Goal: Transaction & Acquisition: Purchase product/service

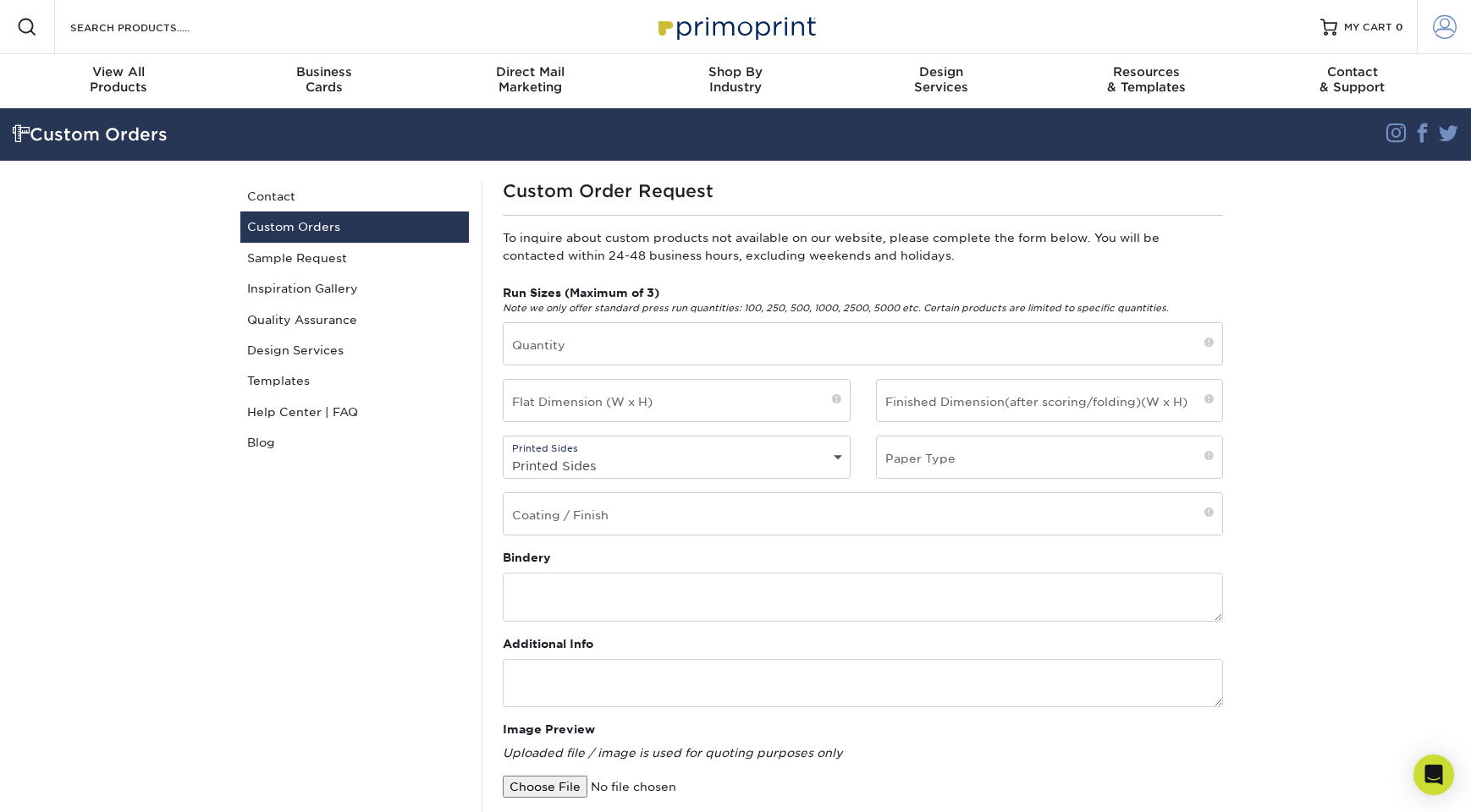
click at [1442, 26] on span at bounding box center [1444, 27] width 24 height 24
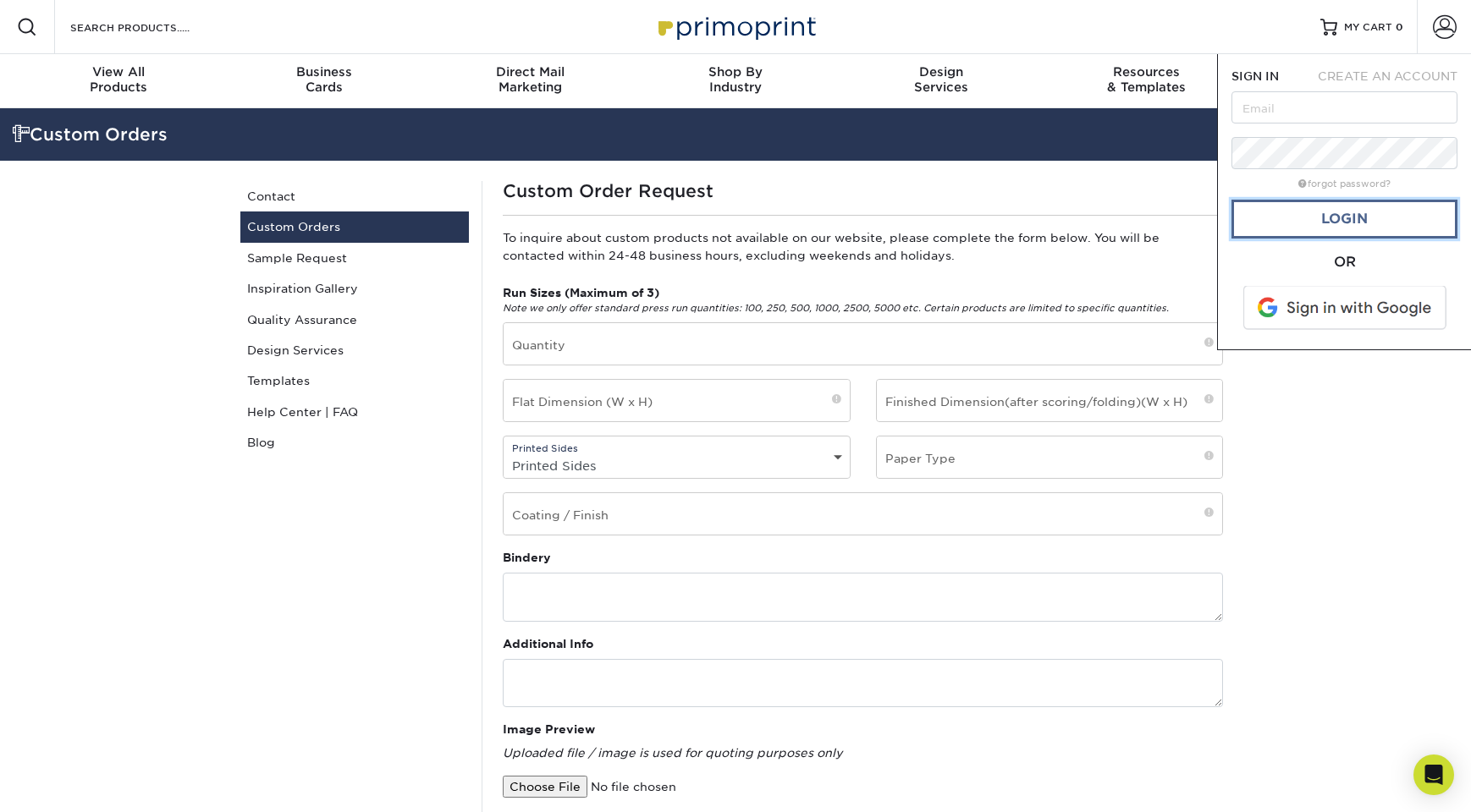
click at [1364, 222] on link "Login" at bounding box center [1345, 219] width 226 height 39
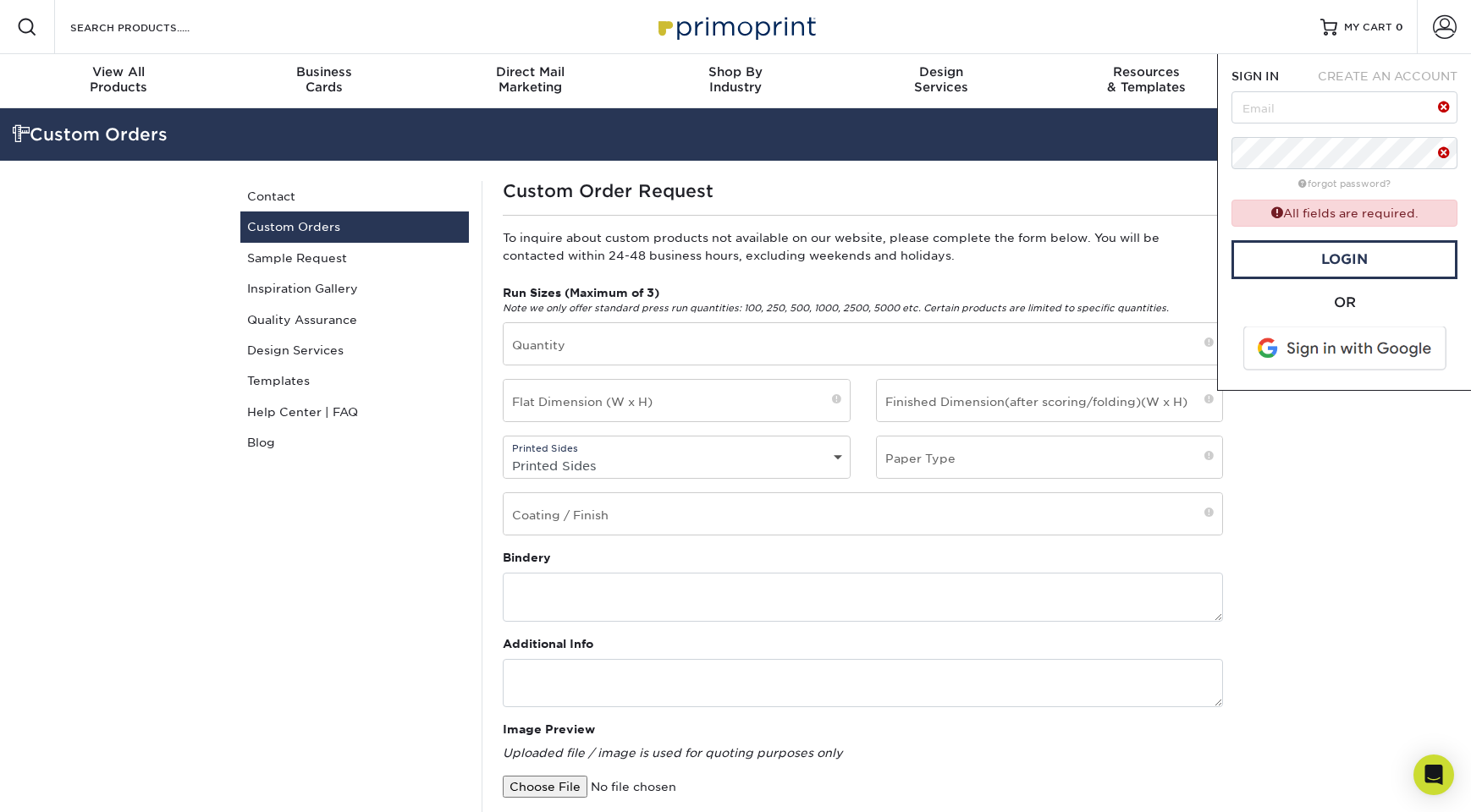
click at [1343, 342] on span at bounding box center [1346, 349] width 216 height 44
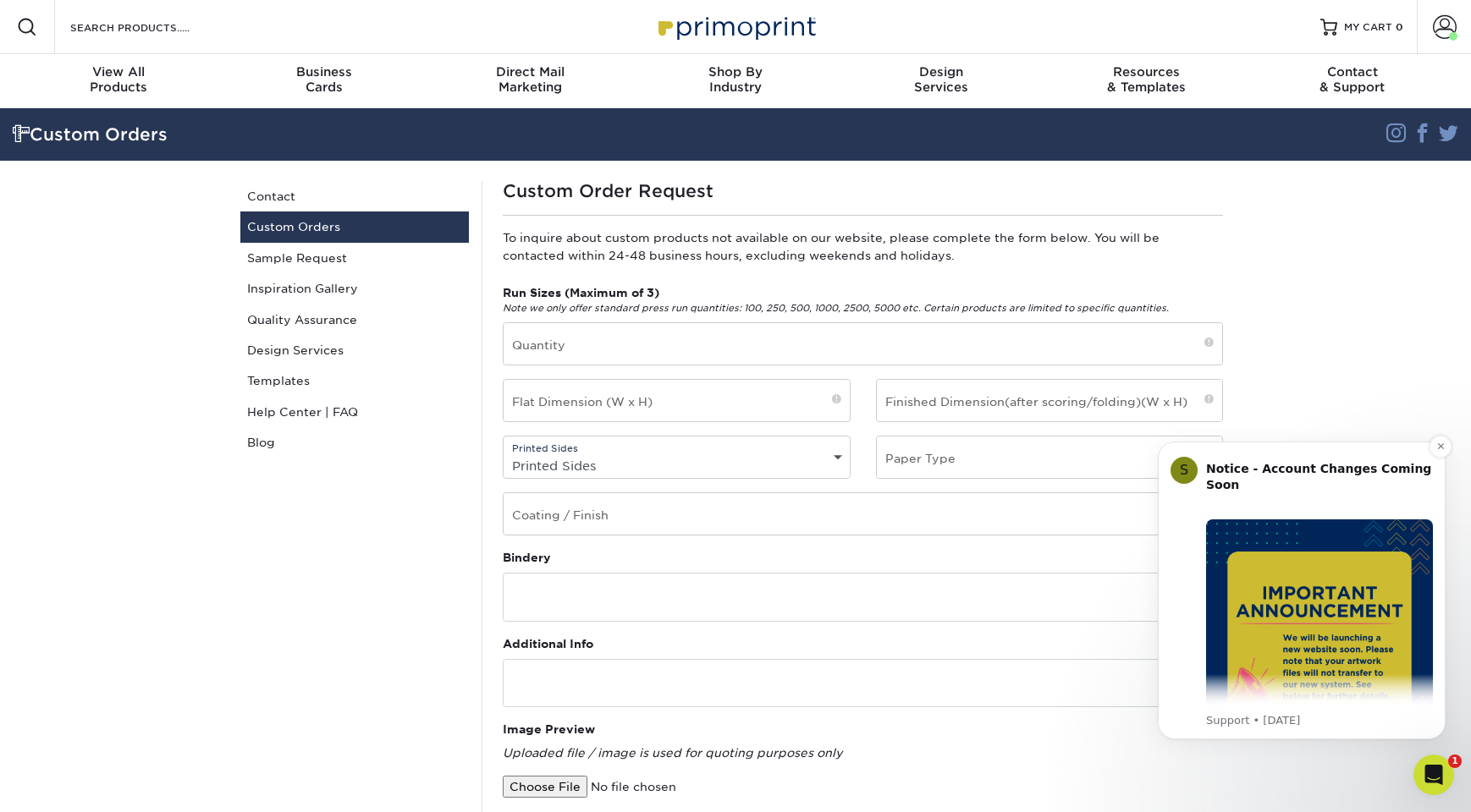
click at [1429, 447] on div "S Notice - Account Changes Coming Soon ​ Past Order Files Will Not Transfer: Wh…" at bounding box center [1302, 590] width 288 height 298
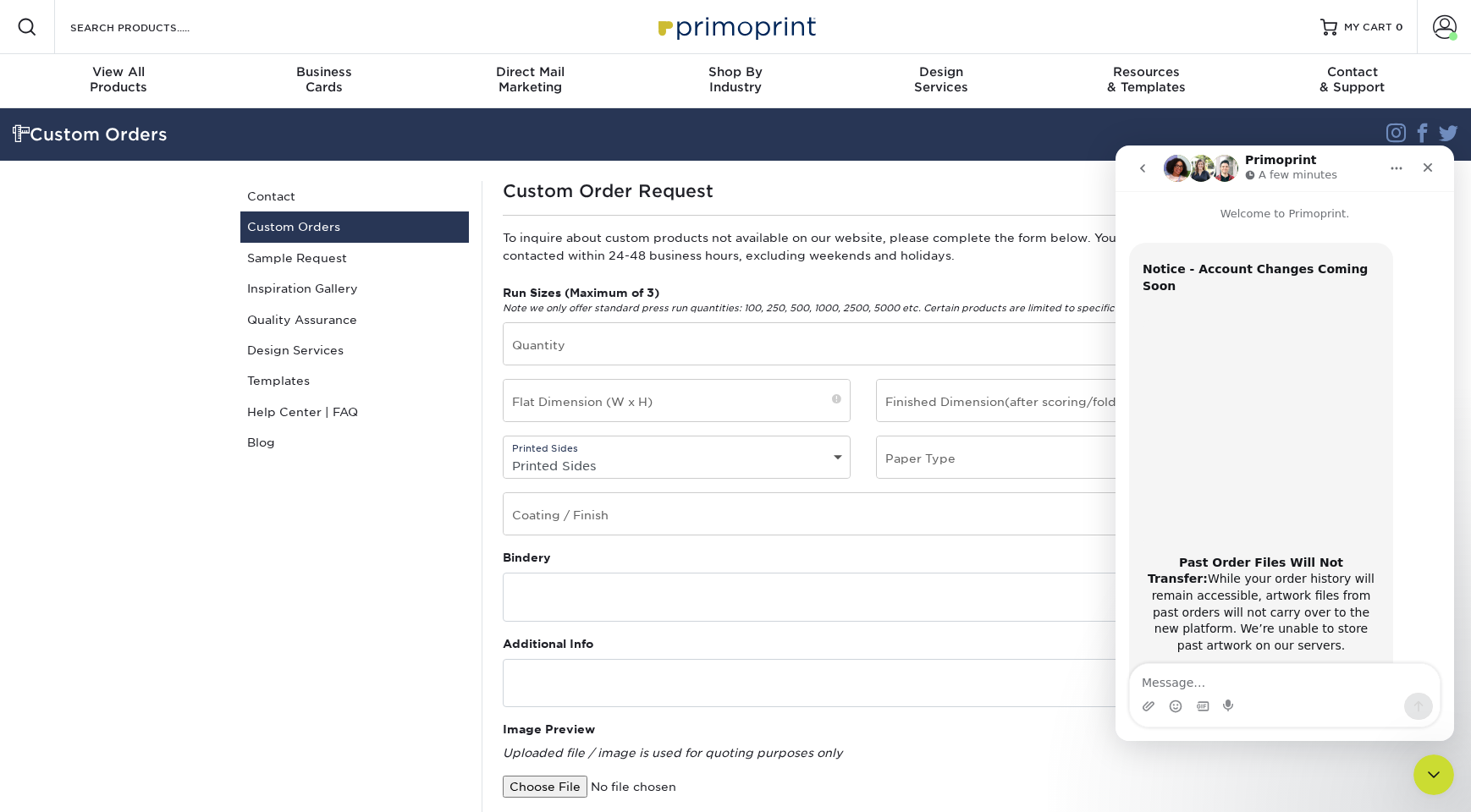
scroll to position [269, 0]
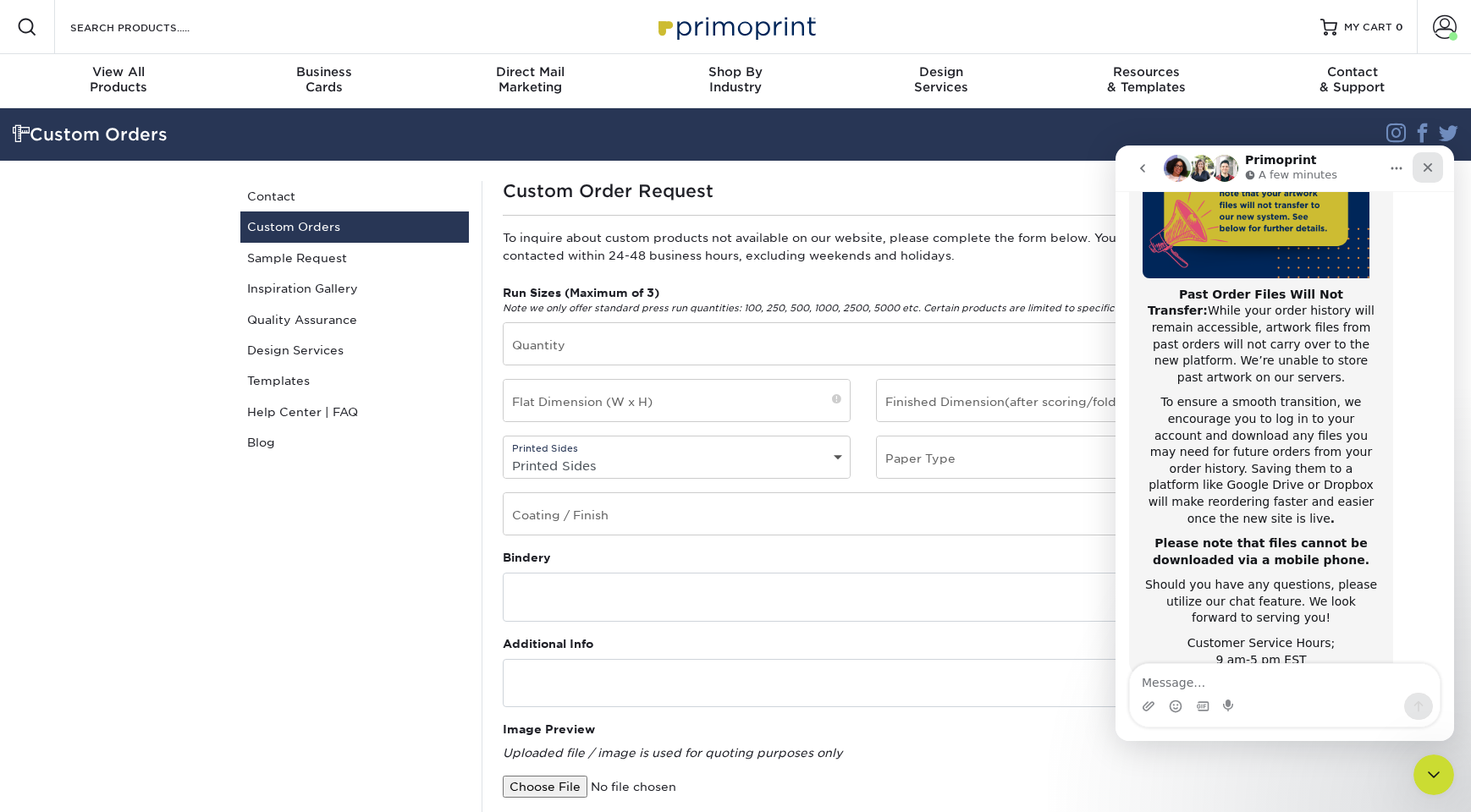
click at [1438, 162] on div "Close" at bounding box center [1428, 167] width 30 height 30
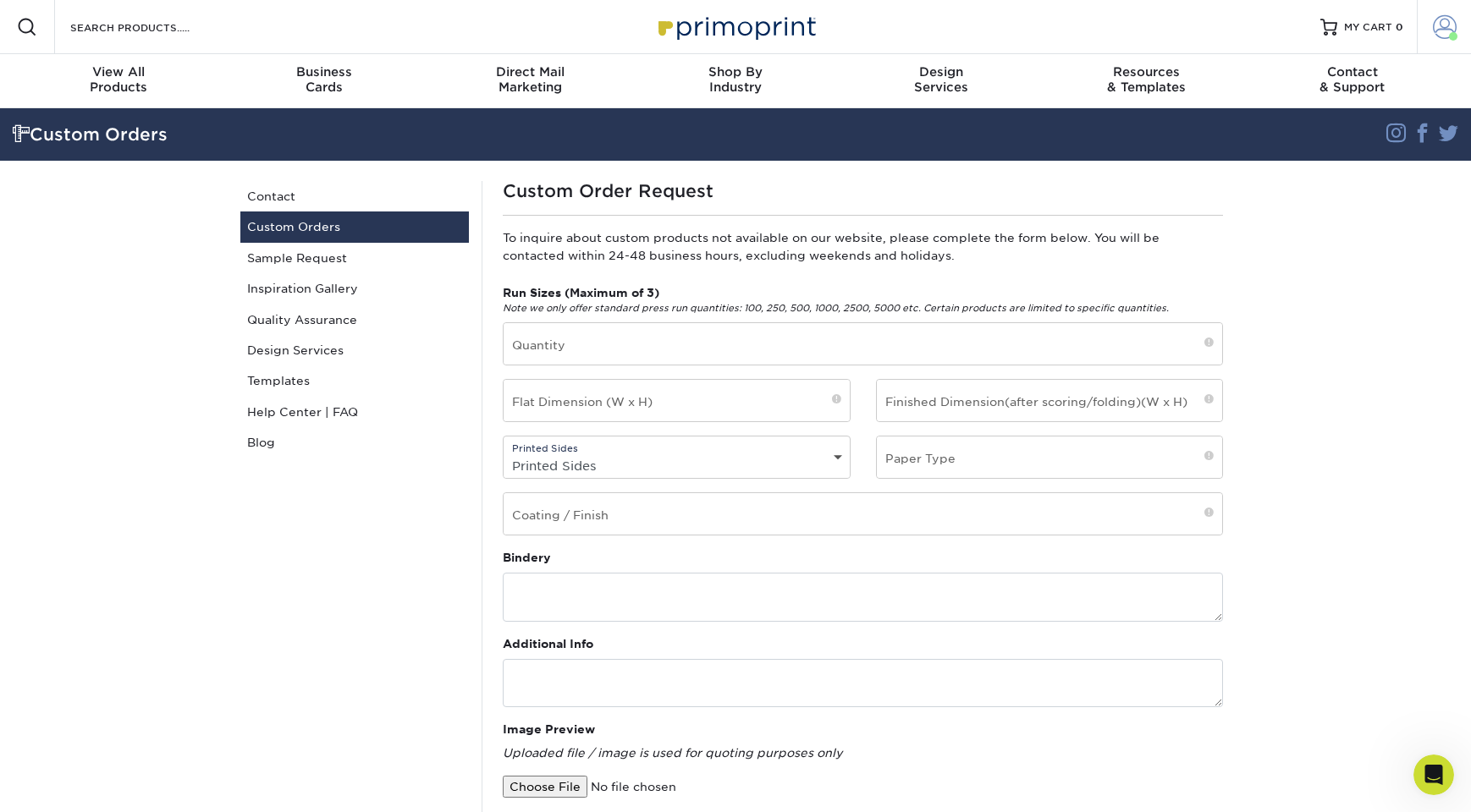
click at [1439, 30] on span at bounding box center [1444, 27] width 24 height 24
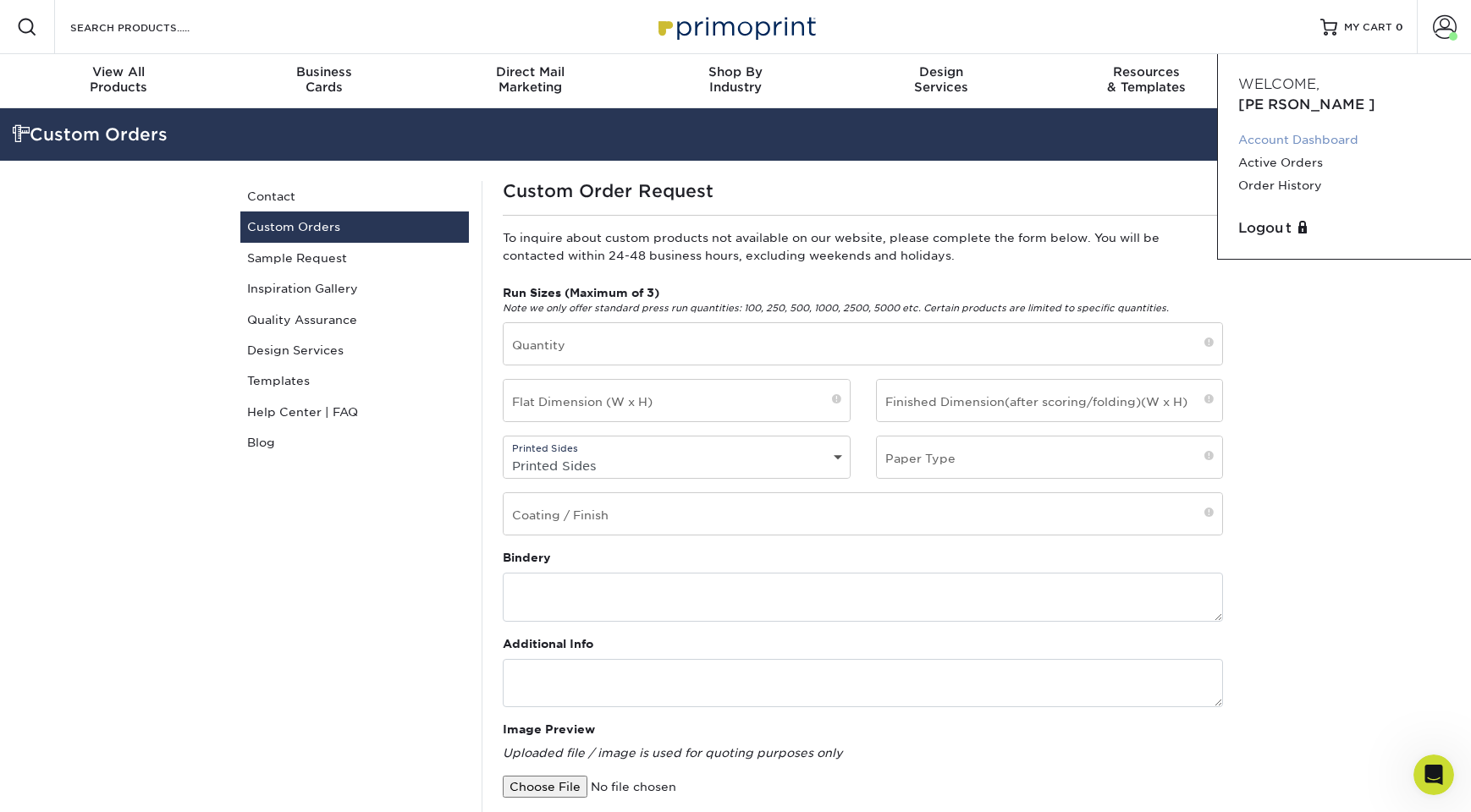
click at [1320, 129] on link "Account Dashboard" at bounding box center [1345, 140] width 212 height 23
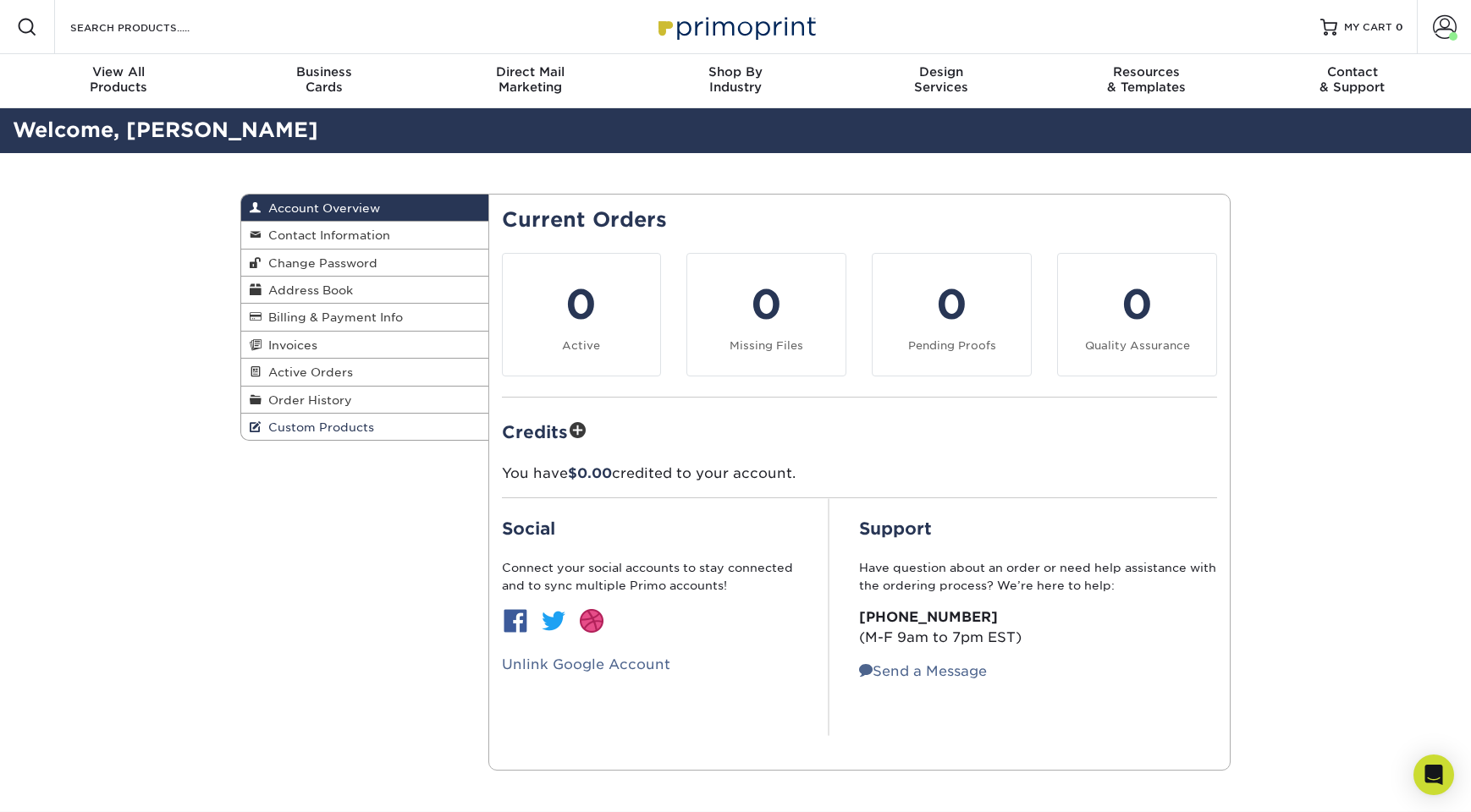
click at [319, 433] on span "Custom Products" at bounding box center [317, 427] width 112 height 13
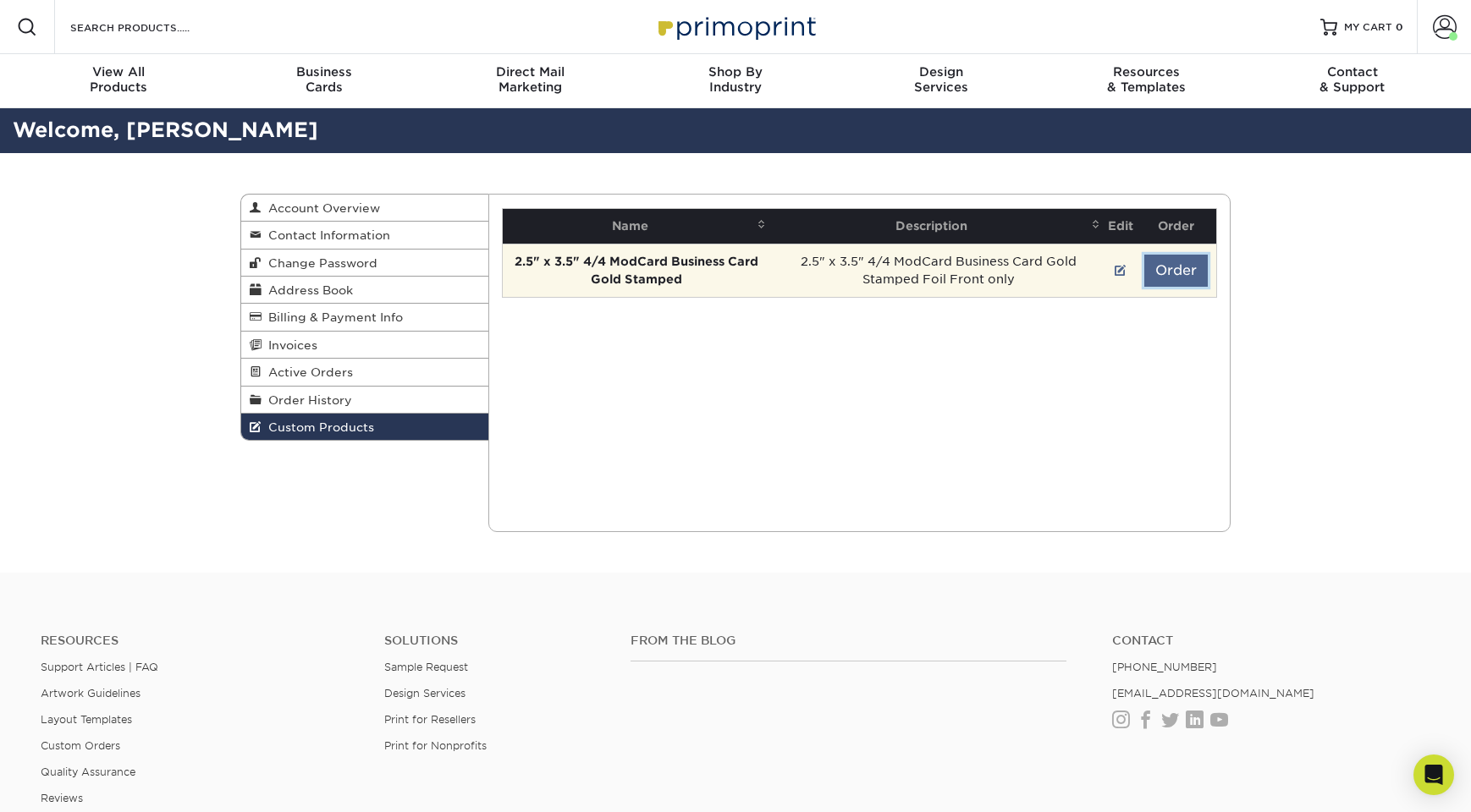
click at [1186, 273] on button "Order" at bounding box center [1176, 270] width 64 height 32
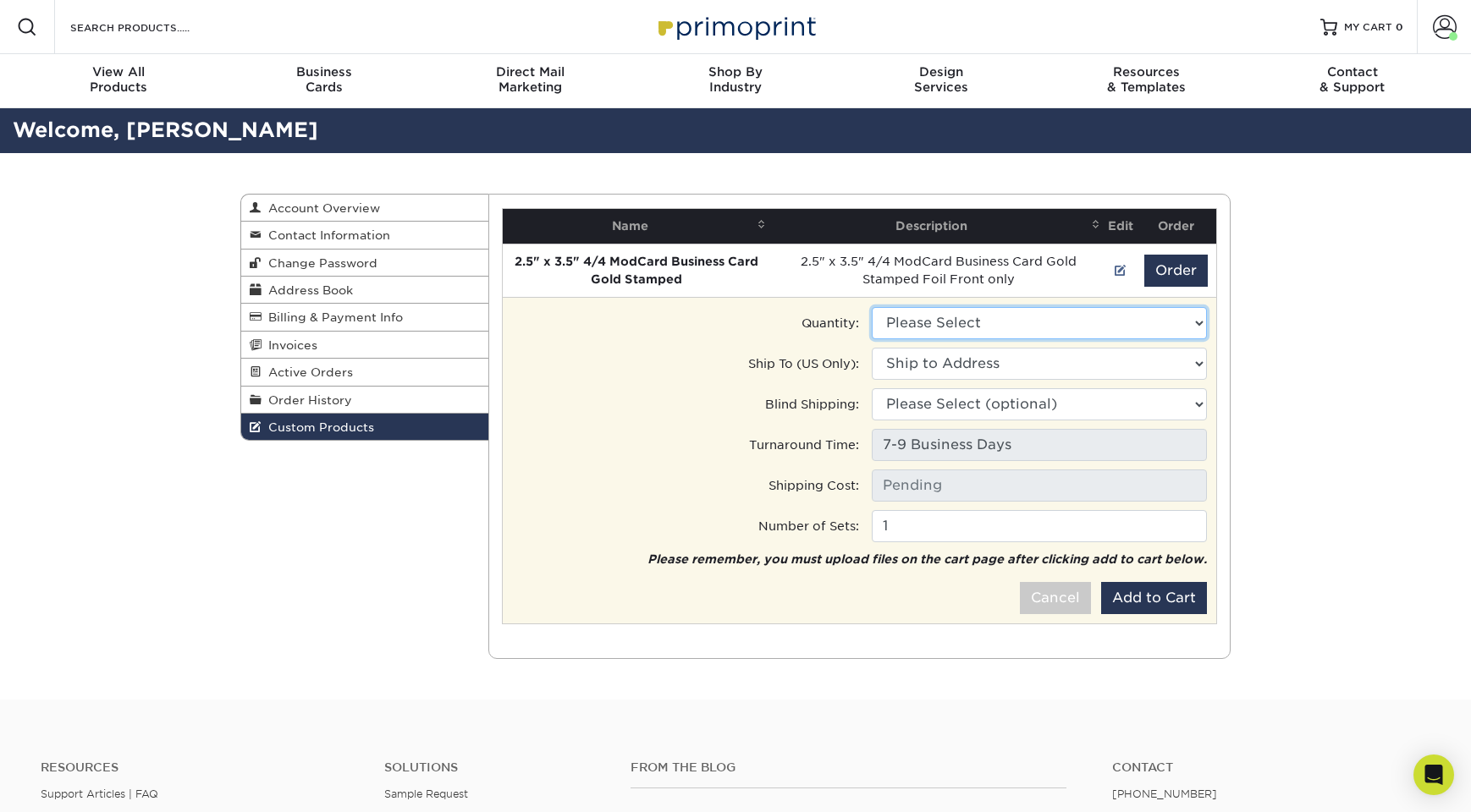
click at [1034, 337] on select "Please Select 500 - $547.00" at bounding box center [1039, 323] width 335 height 32
select select "0"
click at [872, 307] on select "Please Select 500 - $547.00" at bounding box center [1039, 323] width 335 height 32
type input "Ground: $14.89"
click at [1034, 356] on select "Ship to Address" at bounding box center [1039, 363] width 335 height 32
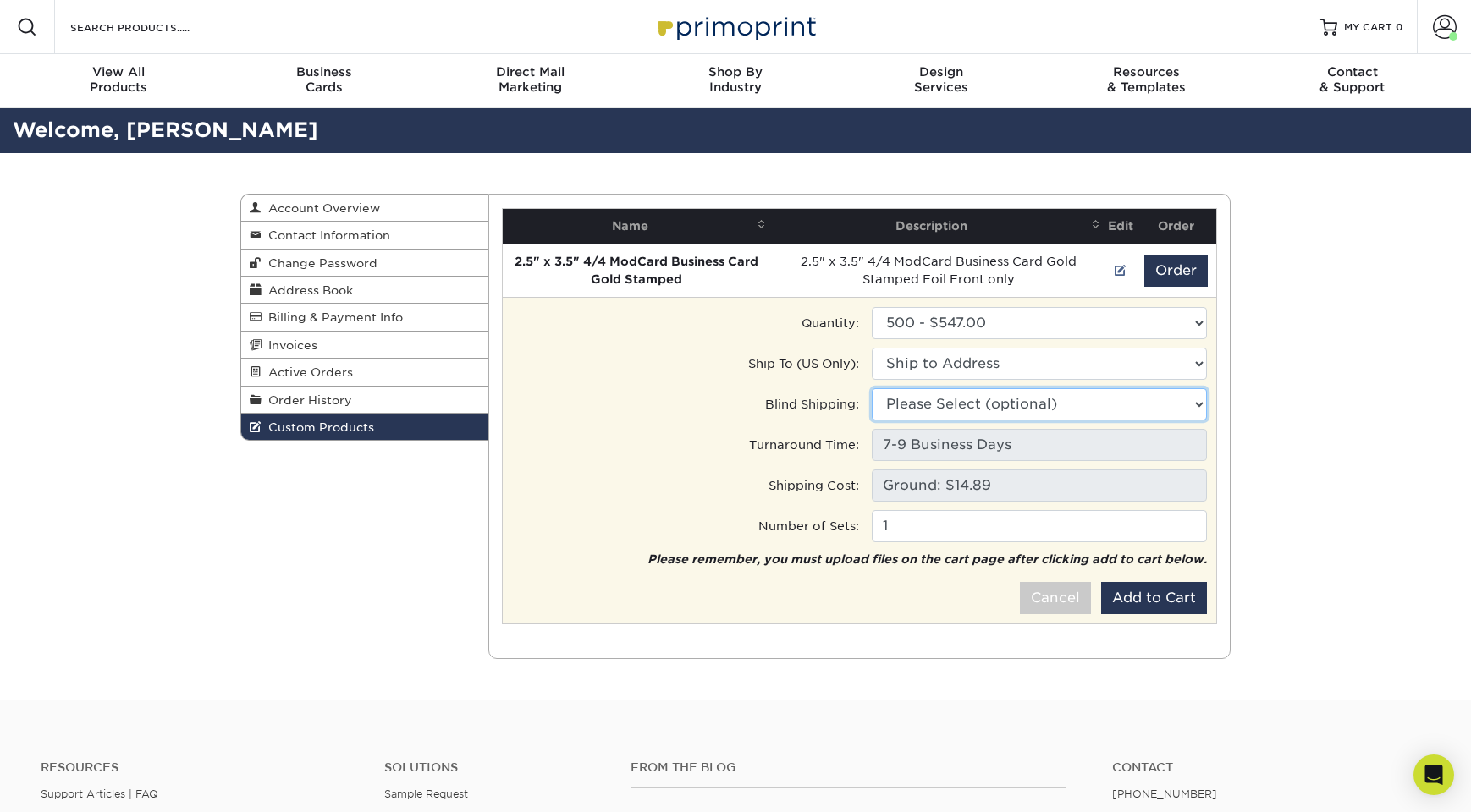
click at [1075, 406] on select "Please Select (optional)" at bounding box center [1039, 404] width 335 height 32
click at [872, 388] on select "Please Select (optional)" at bounding box center [1039, 404] width 335 height 32
click at [977, 546] on tr "Number of Sets: 1" at bounding box center [859, 529] width 697 height 41
click at [1027, 404] on select "Please Select (optional)" at bounding box center [1039, 404] width 335 height 32
click at [872, 388] on select "Please Select (optional)" at bounding box center [1039, 404] width 335 height 32
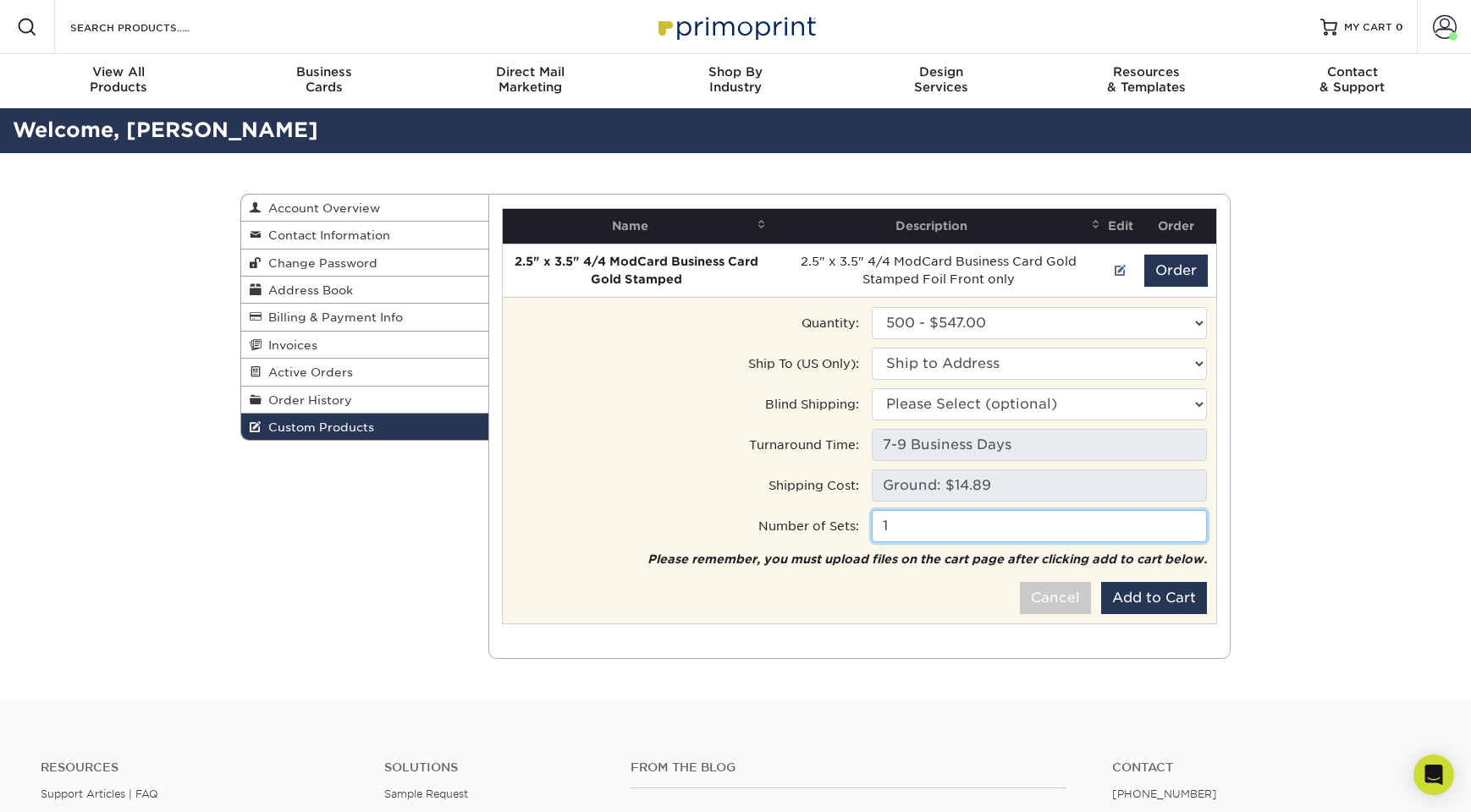
click at [1035, 525] on input "1" at bounding box center [1039, 526] width 335 height 32
click at [1193, 518] on input "2" at bounding box center [1039, 526] width 335 height 32
click at [1190, 519] on input "3" at bounding box center [1039, 526] width 335 height 32
type input "4"
click at [1190, 519] on input "4" at bounding box center [1039, 526] width 335 height 32
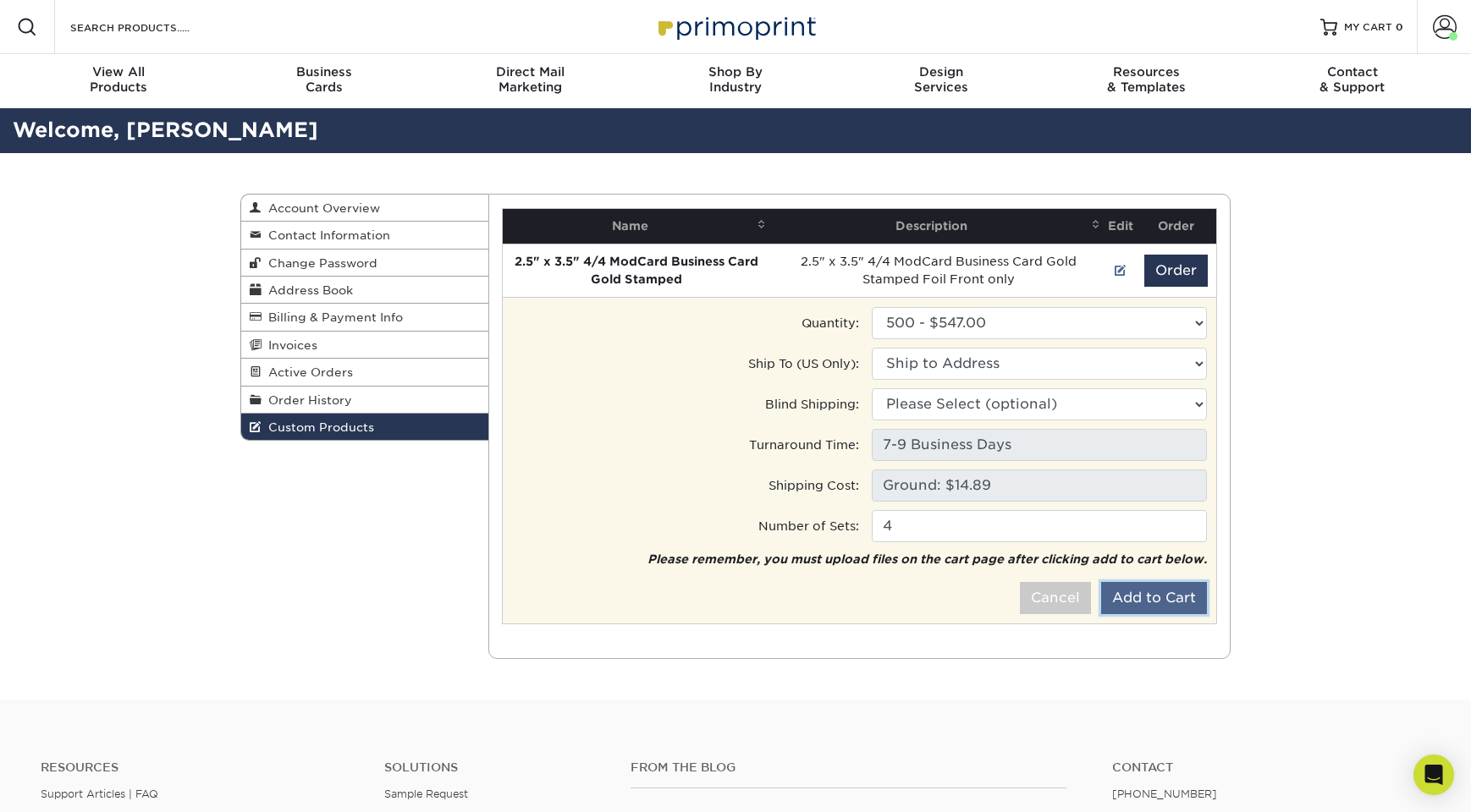
click at [1129, 595] on button "Add to Cart" at bounding box center [1155, 598] width 106 height 32
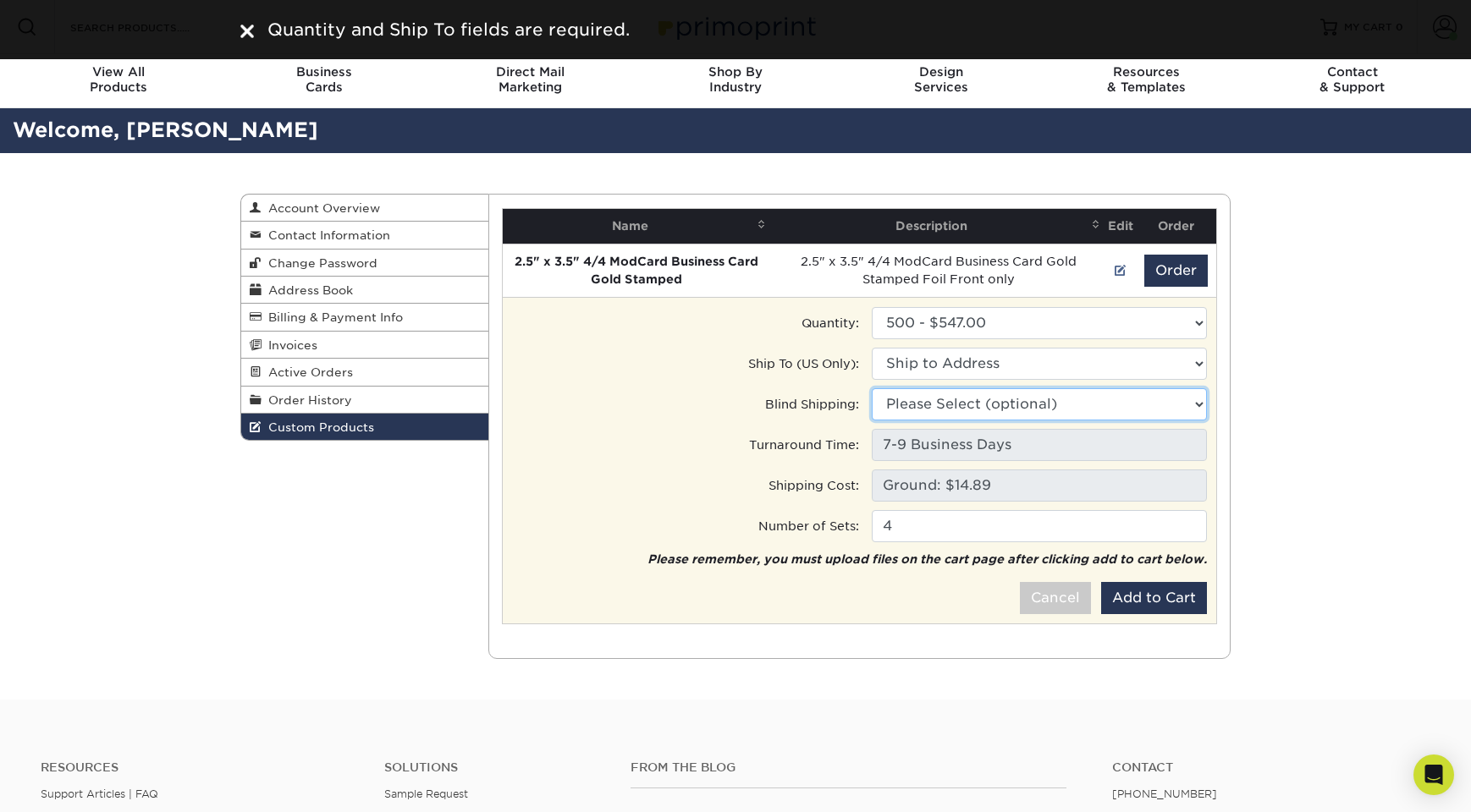
click at [953, 405] on select "Please Select (optional)" at bounding box center [1039, 404] width 335 height 32
click at [969, 362] on select "Ship to Address" at bounding box center [1039, 363] width 335 height 32
click at [872, 347] on select "Ship to Address" at bounding box center [1039, 363] width 335 height 32
click at [975, 408] on select "Please Select (optional)" at bounding box center [1039, 404] width 335 height 32
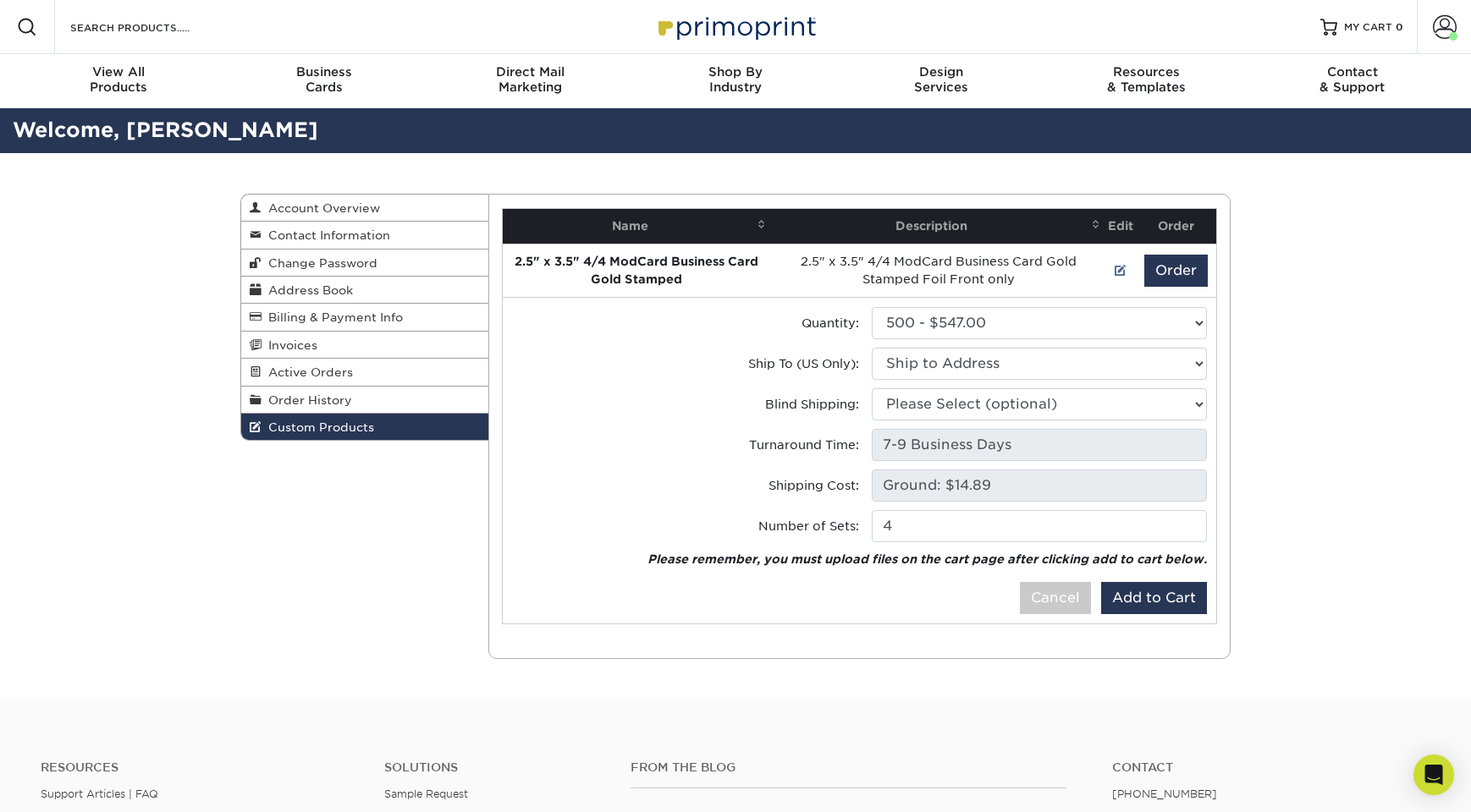
click at [1307, 379] on div "Custom Products Account Overview Contact Information Change Password Address Bo…" at bounding box center [736, 426] width 1471 height 546
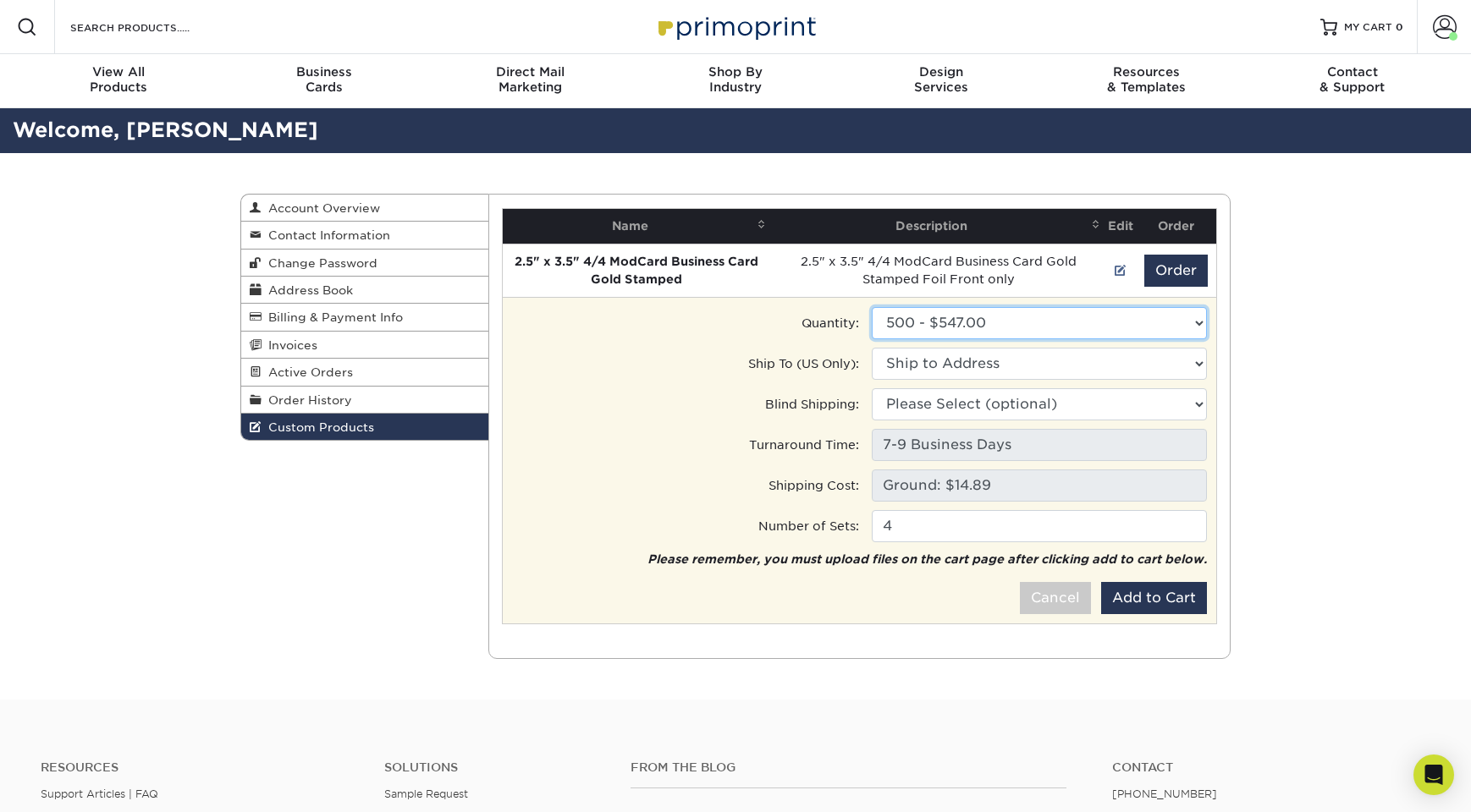
click at [969, 334] on select "Please Select 500 - $547.00" at bounding box center [1039, 323] width 335 height 32
click at [872, 307] on select "Please Select 500 - $547.00" at bounding box center [1039, 323] width 335 height 32
click at [1145, 600] on button "Add to Cart" at bounding box center [1155, 598] width 106 height 32
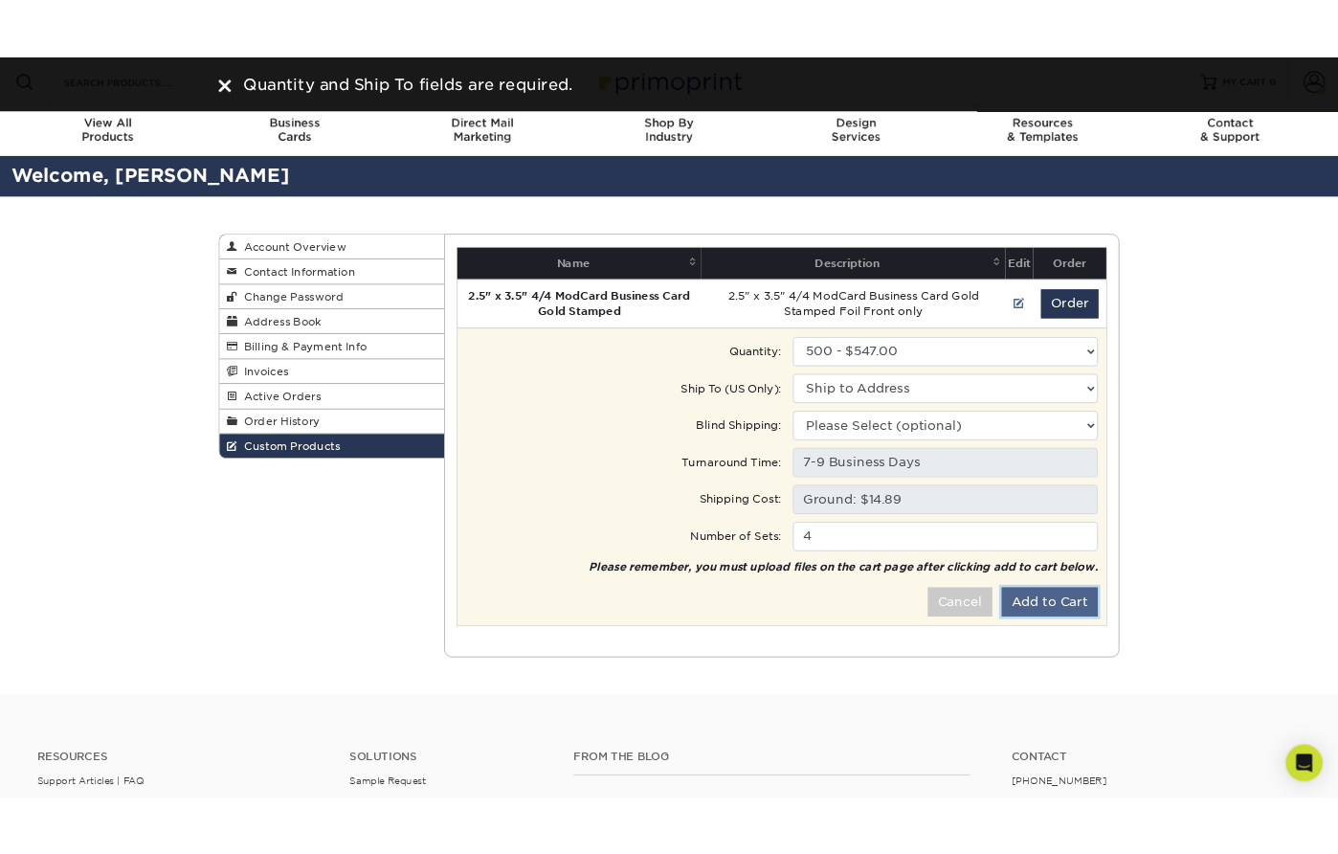
scroll to position [27, 0]
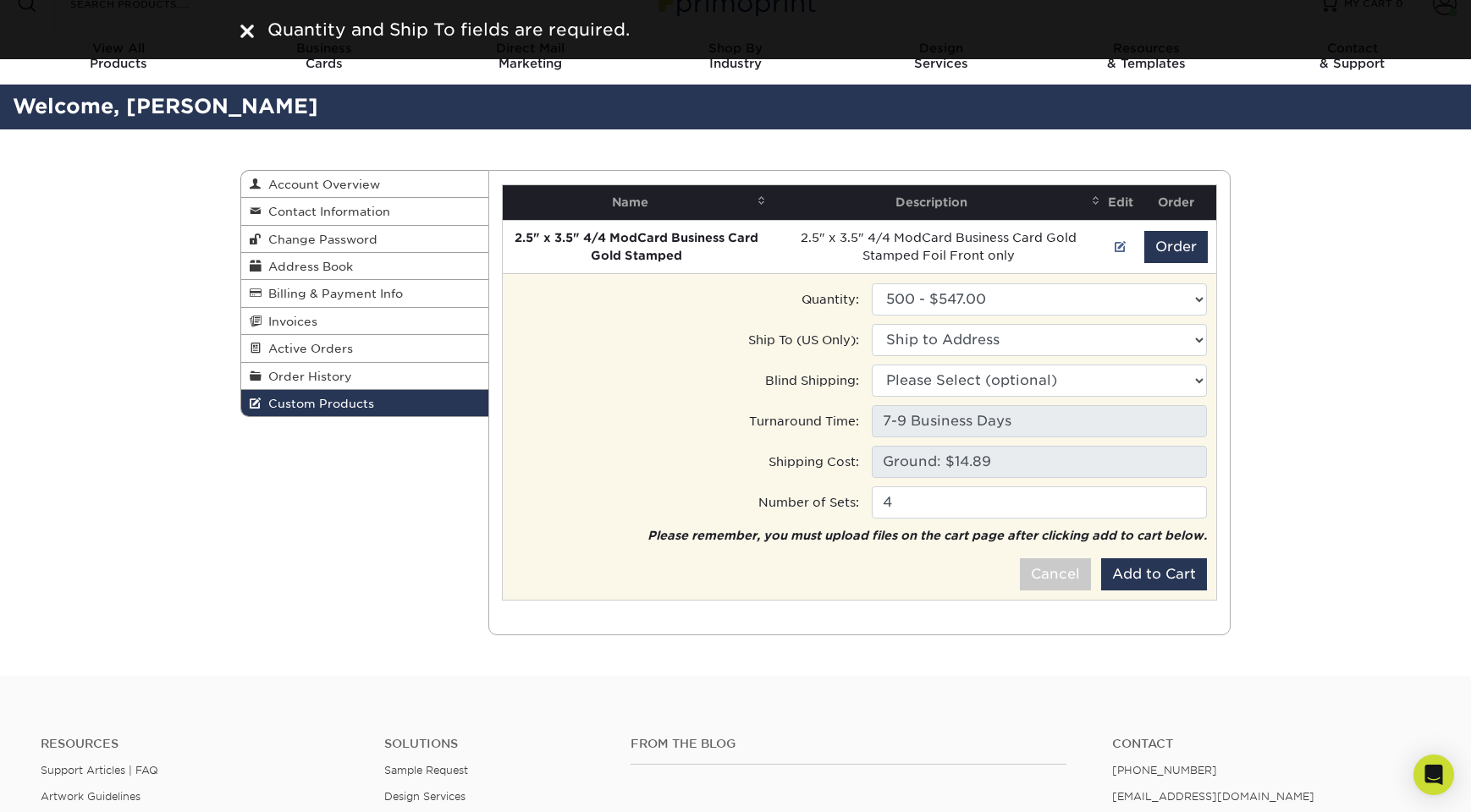
click at [938, 398] on tr "Blind Shipping: Please Select (optional)" at bounding box center [859, 384] width 697 height 41
click at [939, 351] on select "Ship to Address" at bounding box center [1039, 340] width 335 height 32
click at [872, 324] on select "Ship to Address" at bounding box center [1039, 340] width 335 height 32
click at [957, 342] on select "Ship to Address" at bounding box center [1039, 340] width 335 height 32
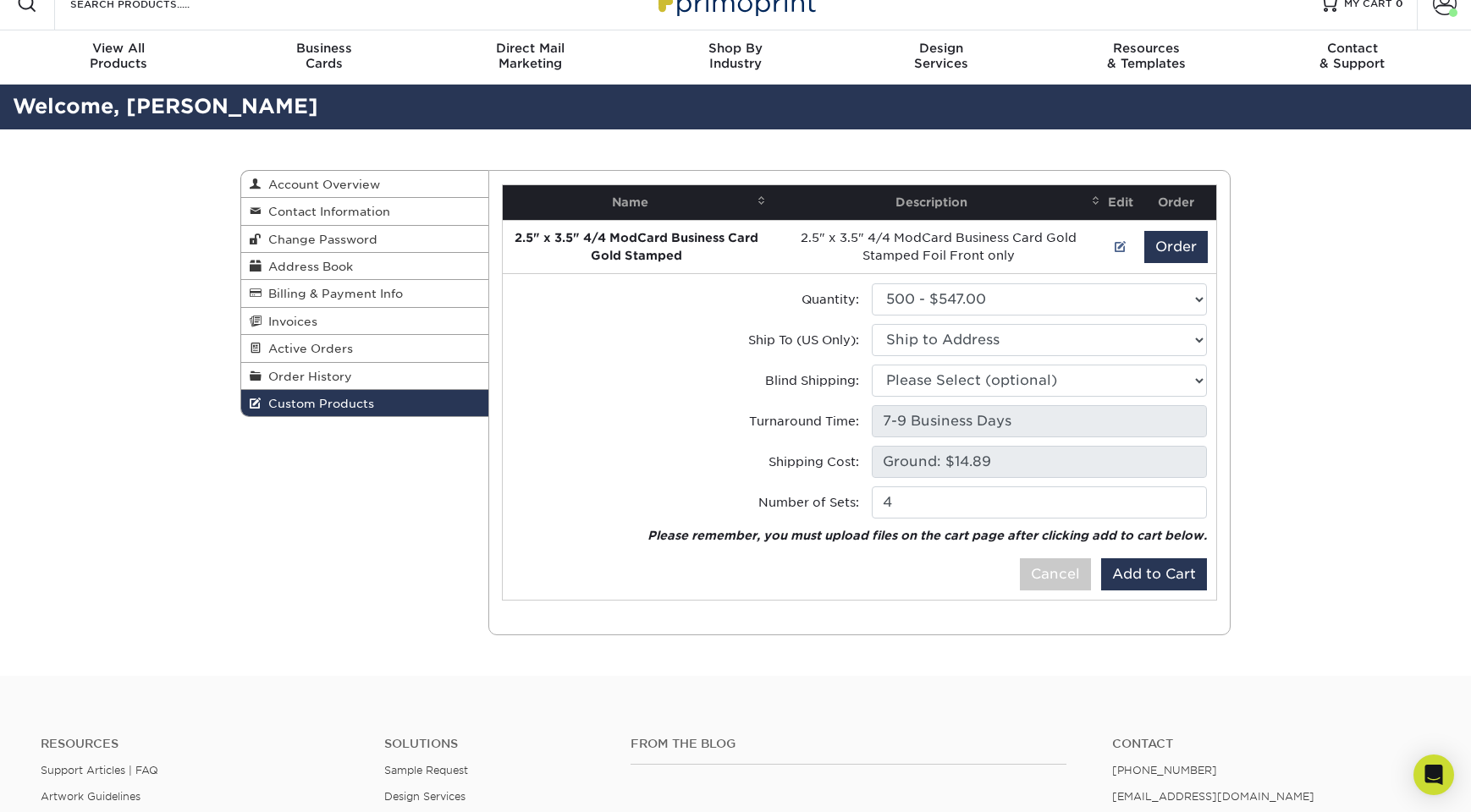
drag, startPoint x: 1238, startPoint y: 358, endPoint x: 1202, endPoint y: 350, distance: 36.9
click at [1238, 358] on div "Custom Products Account Overview Contact Information Change Password Address Bo…" at bounding box center [736, 402] width 1016 height 546
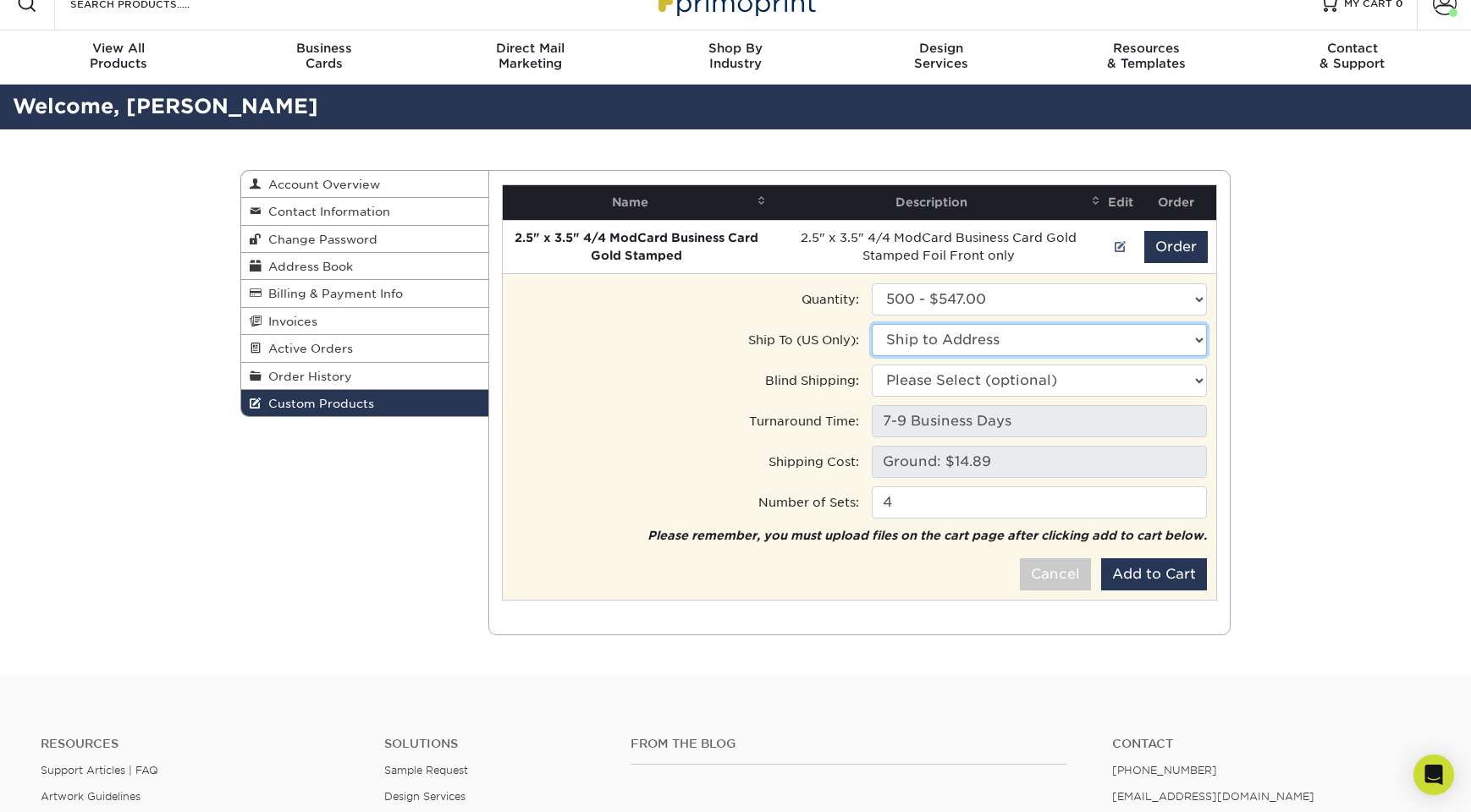
click at [1201, 341] on select "Ship to Address" at bounding box center [1039, 340] width 335 height 32
click at [1161, 578] on button "Add to Cart" at bounding box center [1155, 574] width 106 height 32
click at [1016, 347] on select "Ship to Address" at bounding box center [1039, 340] width 335 height 32
click at [1116, 337] on select "Ship to Address" at bounding box center [1039, 340] width 335 height 32
click at [1142, 341] on select "Ship to Address" at bounding box center [1039, 340] width 335 height 32
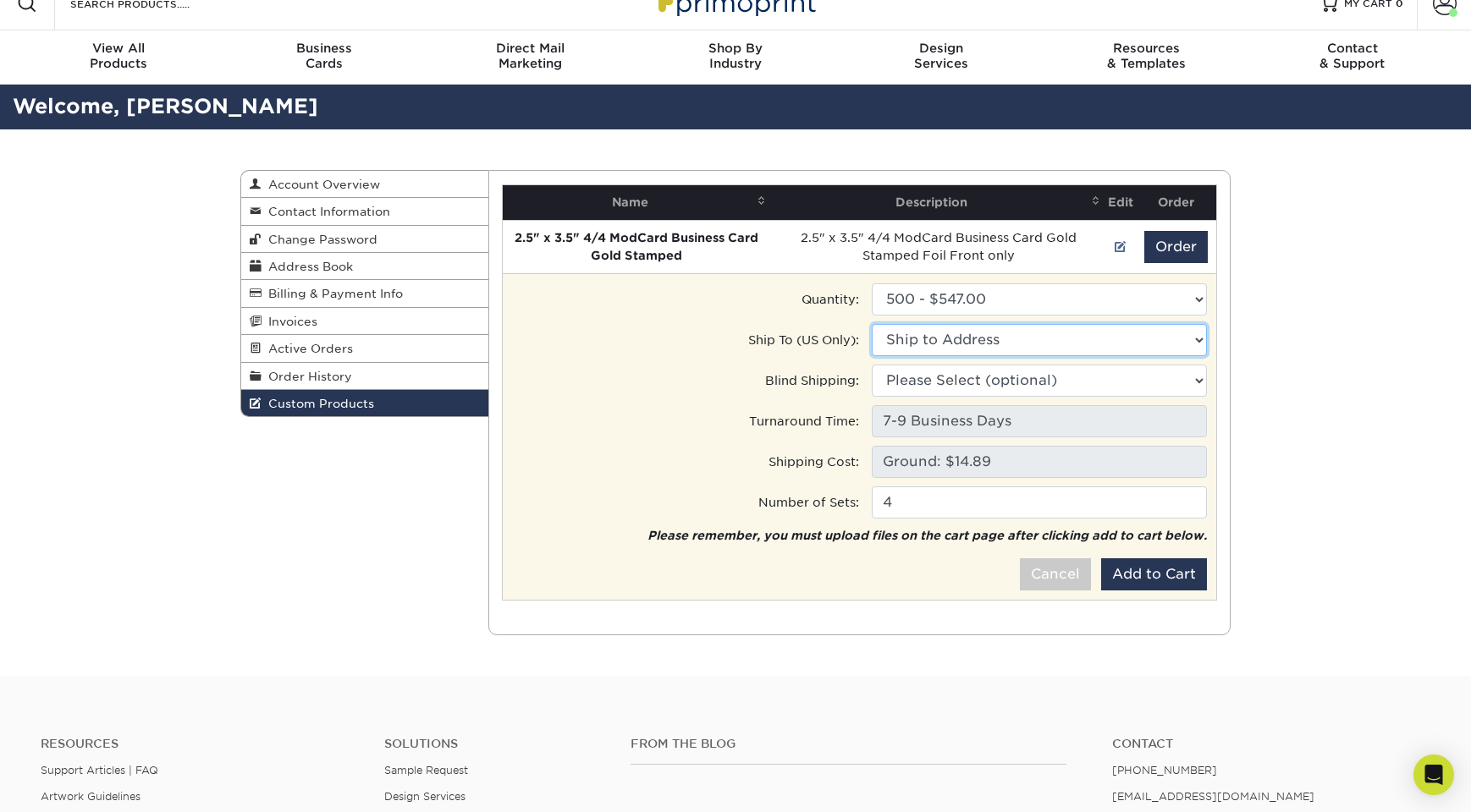
click at [872, 324] on select "Ship to Address" at bounding box center [1039, 340] width 335 height 32
click at [1193, 368] on select "Please Select (optional)" at bounding box center [1039, 381] width 335 height 32
click at [872, 365] on select "Please Select (optional)" at bounding box center [1039, 381] width 335 height 32
click at [1191, 378] on select "Please Select (optional)" at bounding box center [1039, 381] width 335 height 32
